Goal: Task Accomplishment & Management: Complete application form

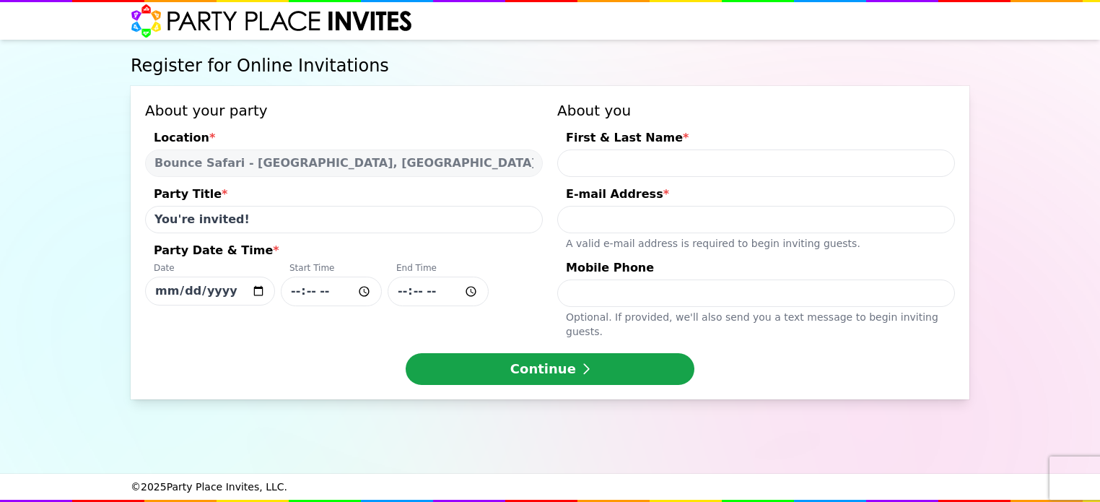
select select "540260"
click at [599, 157] on input "First & Last Name *" at bounding box center [756, 162] width 398 height 27
click at [252, 291] on input "[DATE]" at bounding box center [210, 291] width 130 height 29
type input "[DATE]"
click at [295, 295] on input "Party Date & Time * Date [DATE] Start Time End Time" at bounding box center [331, 292] width 101 height 30
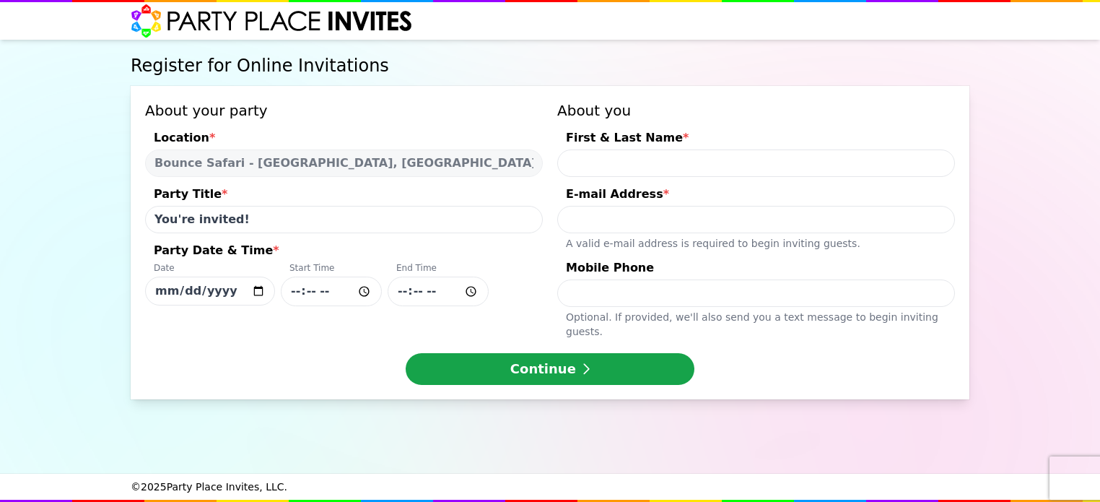
click at [322, 290] on input "Party Date & Time * Date [DATE] Start Time End Time" at bounding box center [331, 292] width 101 height 30
click at [324, 289] on input "Party Date & Time * Date [DATE] Start Time End Time" at bounding box center [331, 292] width 101 height 30
type input "10:30"
type input "23:45"
type input "12:15"
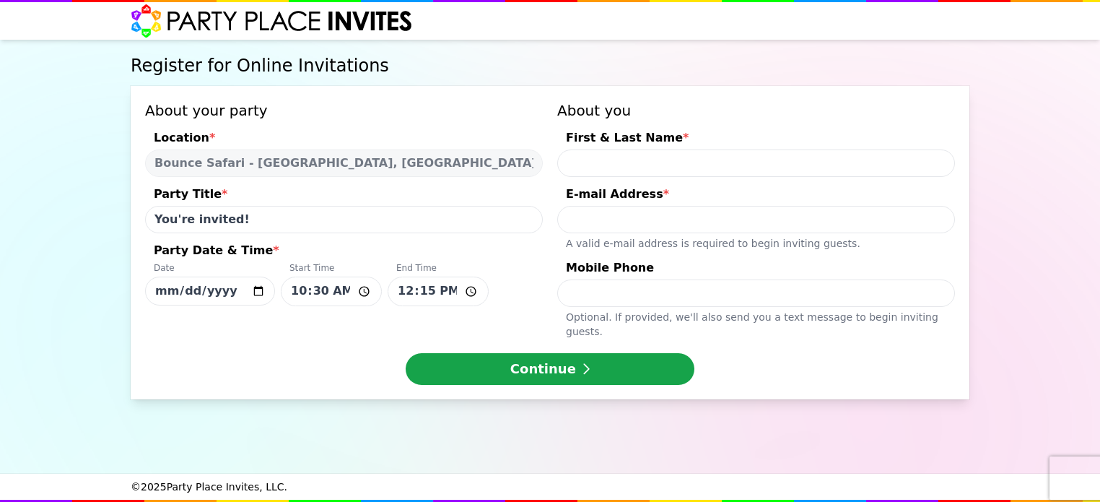
click at [609, 155] on input "First & Last Name *" at bounding box center [756, 162] width 398 height 27
type input "[PERSON_NAME]"
type input "[EMAIL_ADDRESS][DOMAIN_NAME]"
type input "9177244537"
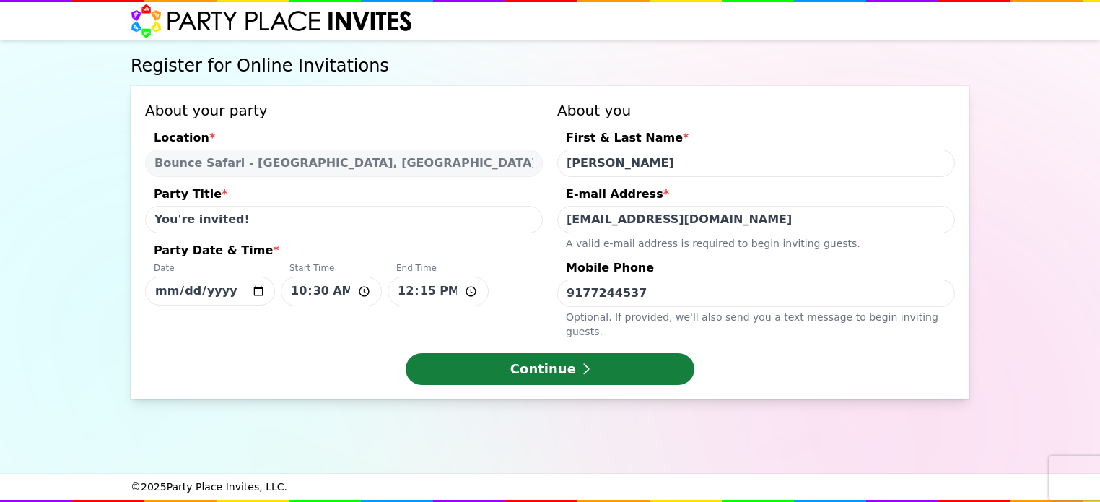
click at [534, 359] on button "Continue" at bounding box center [550, 369] width 289 height 32
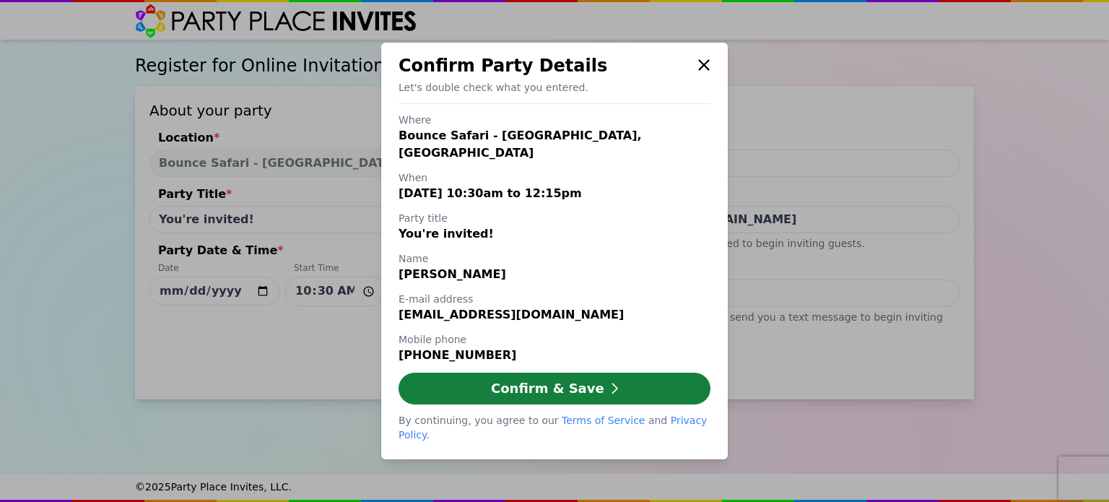
click at [523, 383] on button "Confirm & Save" at bounding box center [555, 389] width 312 height 32
